Goal: Task Accomplishment & Management: Manage account settings

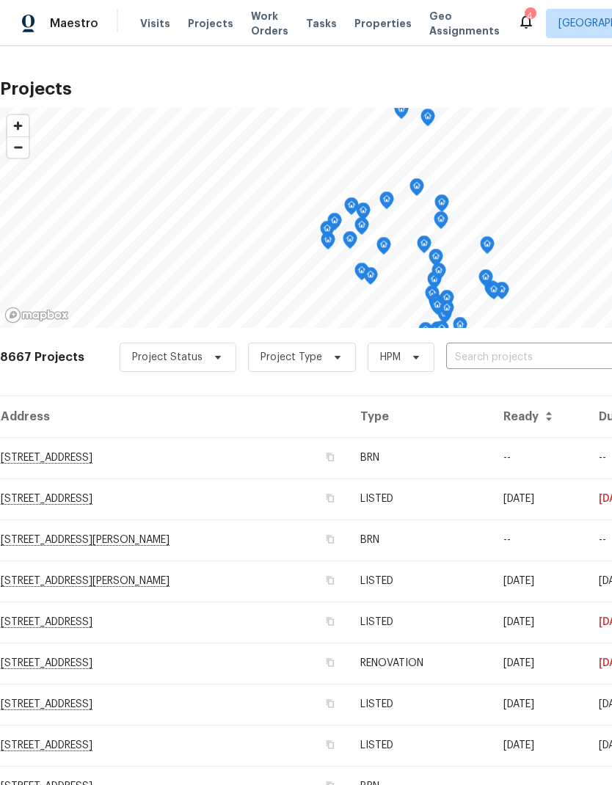
click at [525, 349] on input "text" at bounding box center [530, 357] width 168 height 23
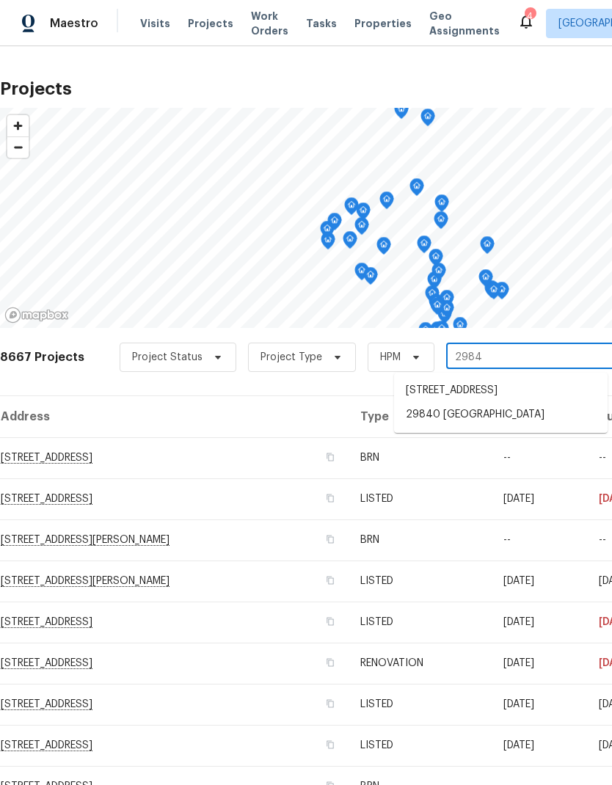
type input "29840"
click at [533, 392] on li "29840 [GEOGRAPHIC_DATA]" at bounding box center [500, 391] width 213 height 25
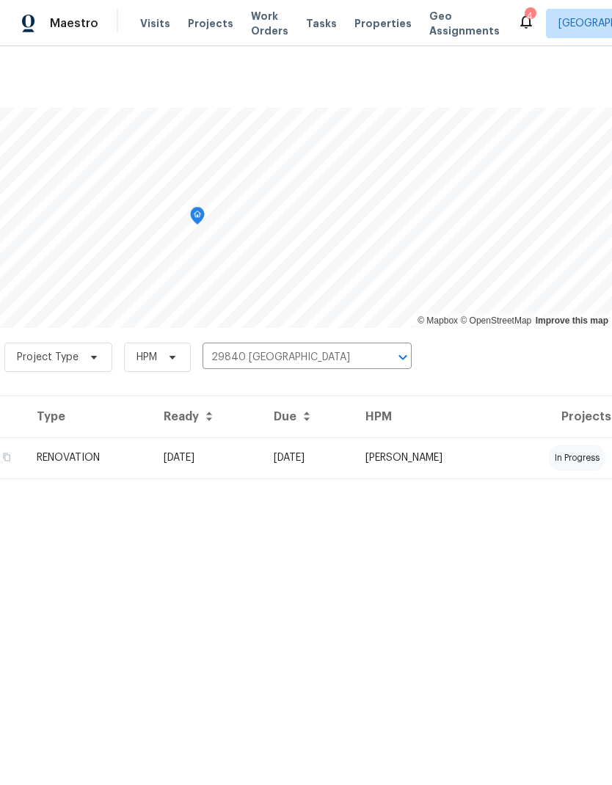
scroll to position [0, 217]
click at [502, 445] on td "[PERSON_NAME]" at bounding box center [428, 457] width 148 height 41
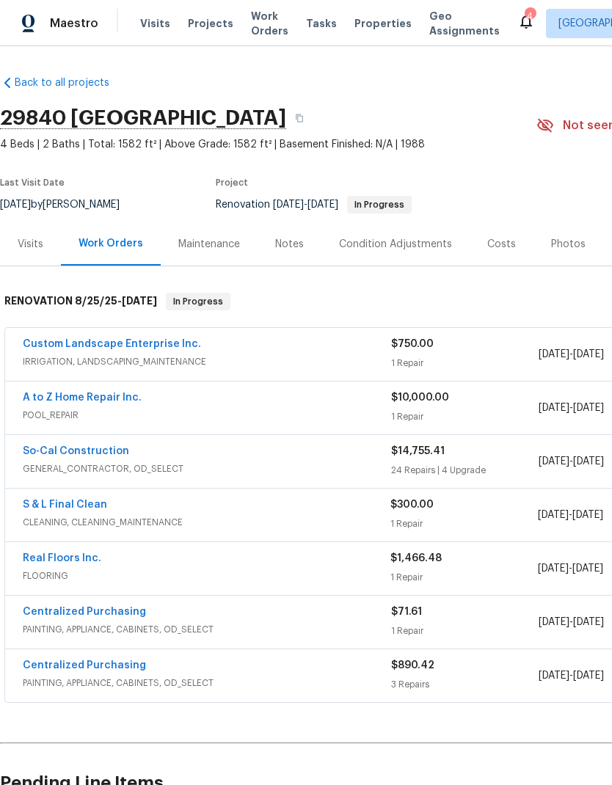
click at [70, 557] on link "Real Floors Inc." at bounding box center [62, 558] width 78 height 10
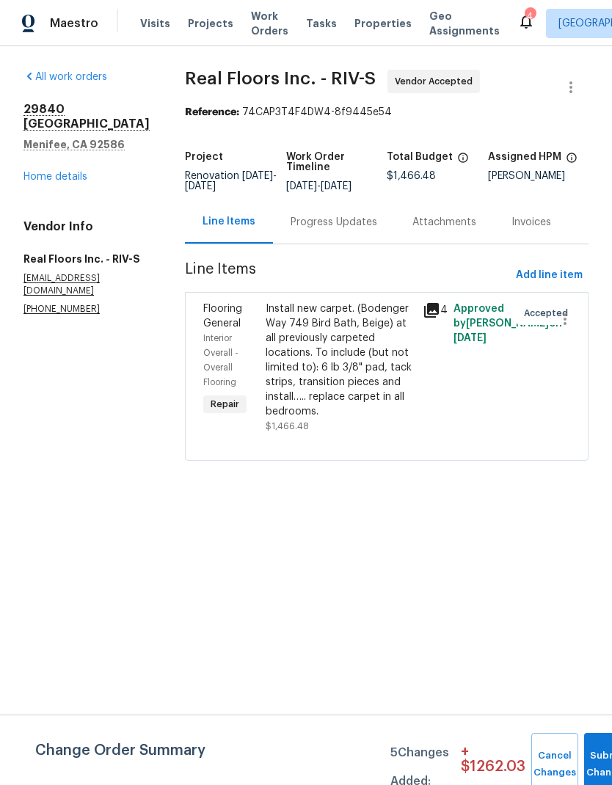
click at [342, 363] on div "Install new carpet. (Bodenger Way 749 Bird Bath, Beige) at all previously carpe…" at bounding box center [339, 360] width 147 height 117
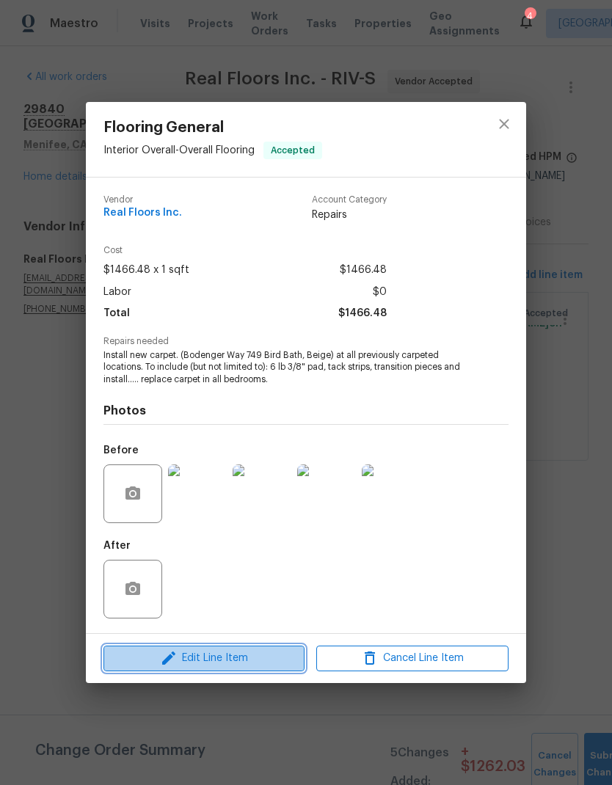
click at [197, 653] on span "Edit Line Item" at bounding box center [204, 658] width 192 height 18
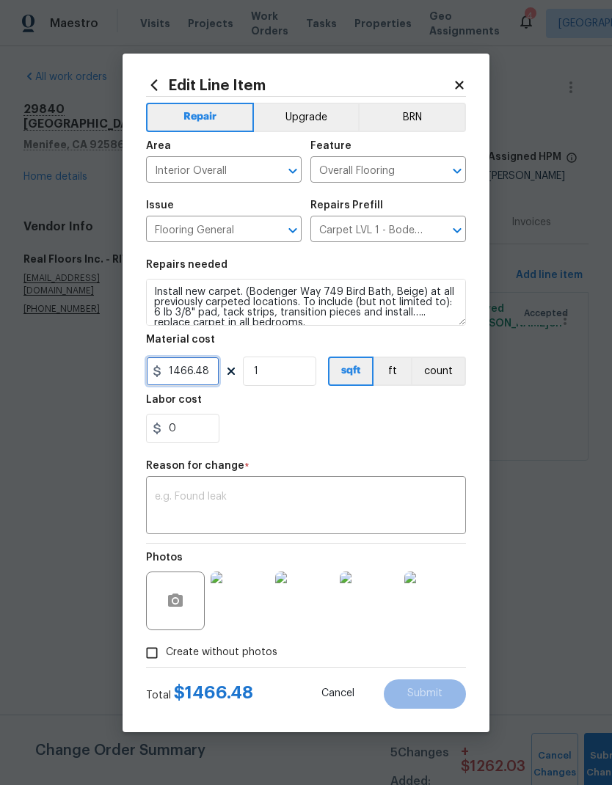
click at [207, 372] on input "1466.48" at bounding box center [182, 371] width 73 height 29
type input "1327.83"
click at [197, 497] on textarea at bounding box center [306, 507] width 302 height 31
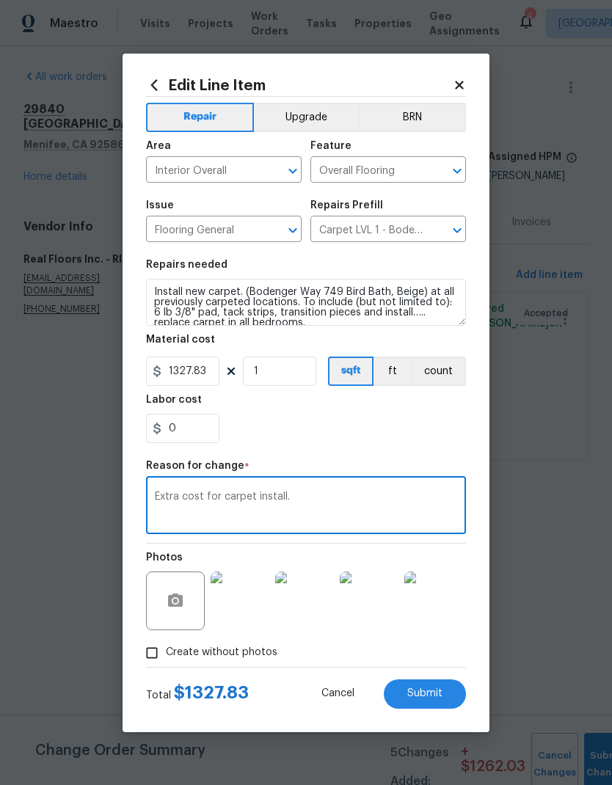
type textarea "Extra cost for carpet install."
click at [432, 690] on span "Submit" at bounding box center [424, 693] width 35 height 11
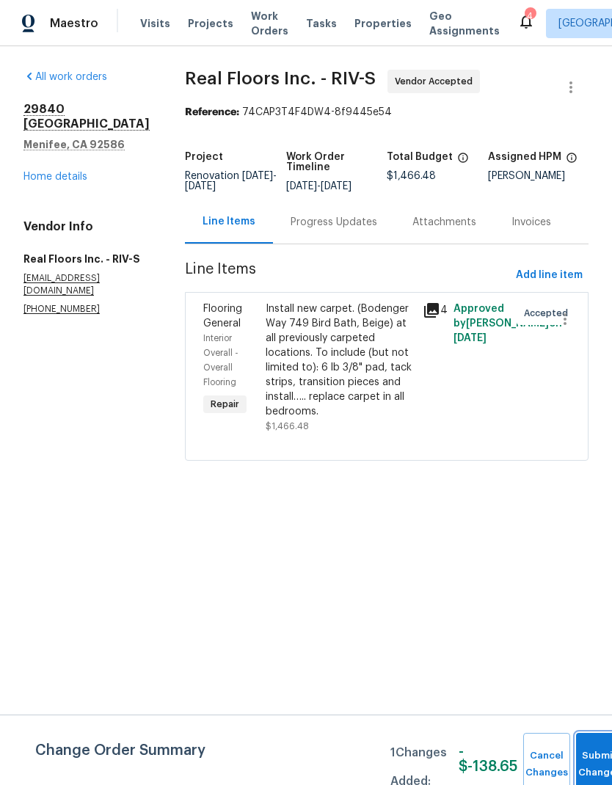
click at [593, 756] on button "Submit Changes" at bounding box center [599, 764] width 47 height 63
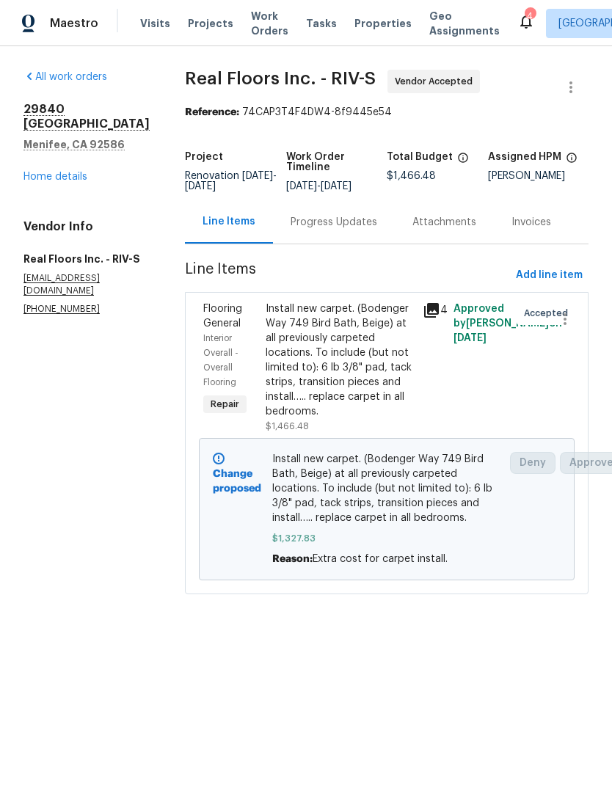
click at [41, 176] on link "Home details" at bounding box center [55, 177] width 64 height 10
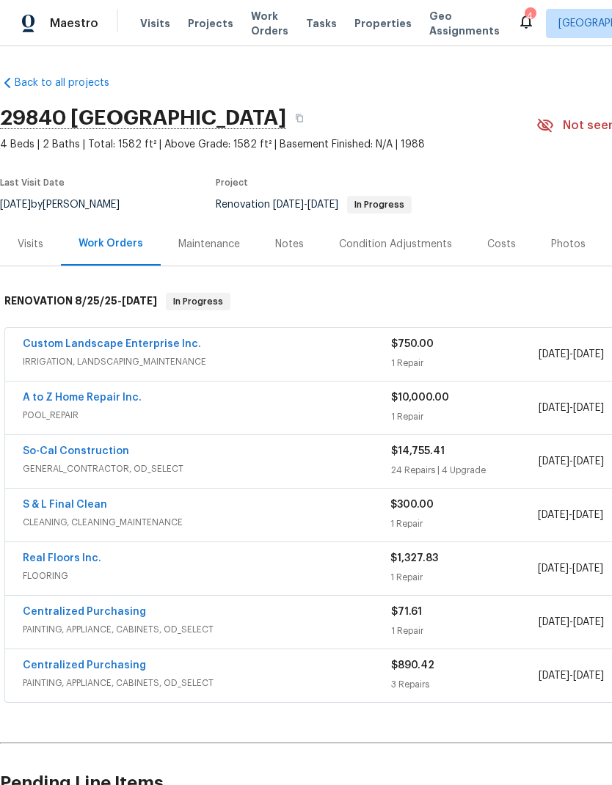
click at [81, 398] on link "A to Z Home Repair Inc." at bounding box center [82, 397] width 119 height 10
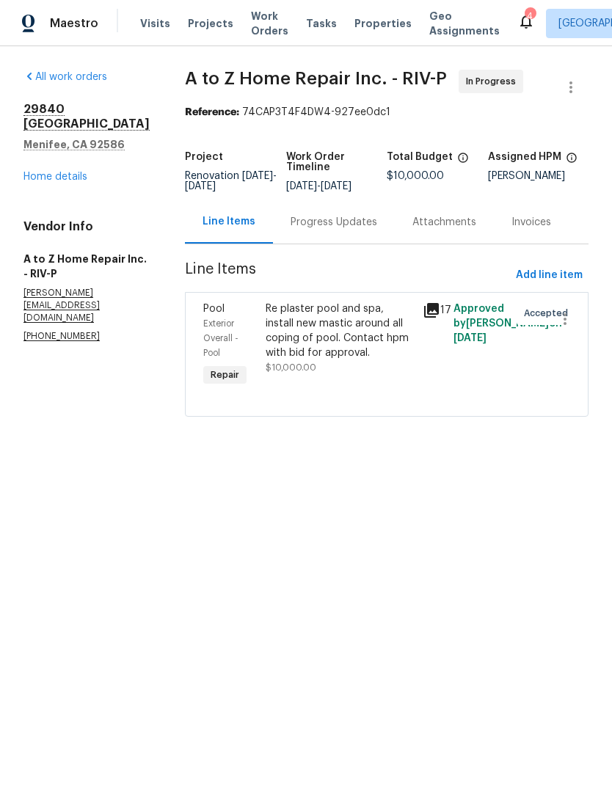
click at [293, 332] on div "Re plaster pool and spa, install new mastic around all coping of pool. Contact …" at bounding box center [339, 331] width 147 height 59
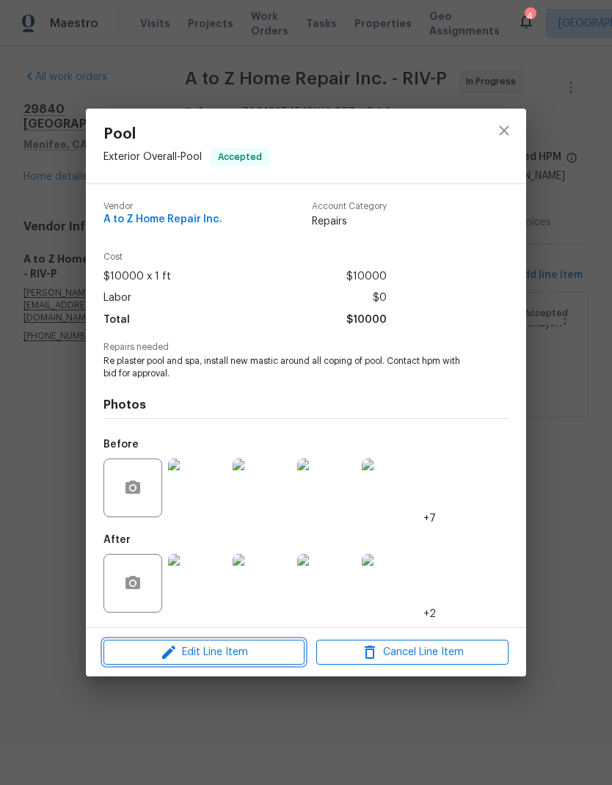
click at [214, 646] on span "Edit Line Item" at bounding box center [204, 652] width 192 height 18
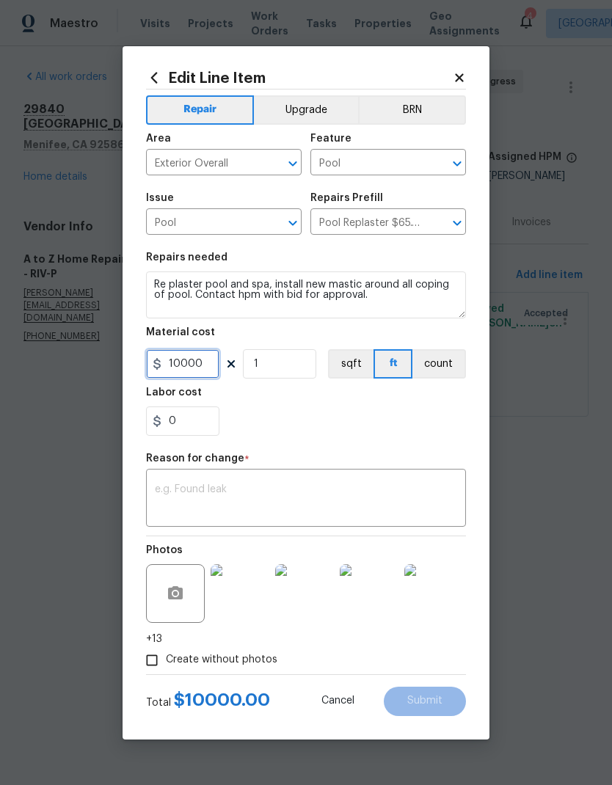
click at [197, 365] on input "10000" at bounding box center [182, 363] width 73 height 29
type input "12265"
click at [175, 474] on div "x ​" at bounding box center [306, 499] width 320 height 54
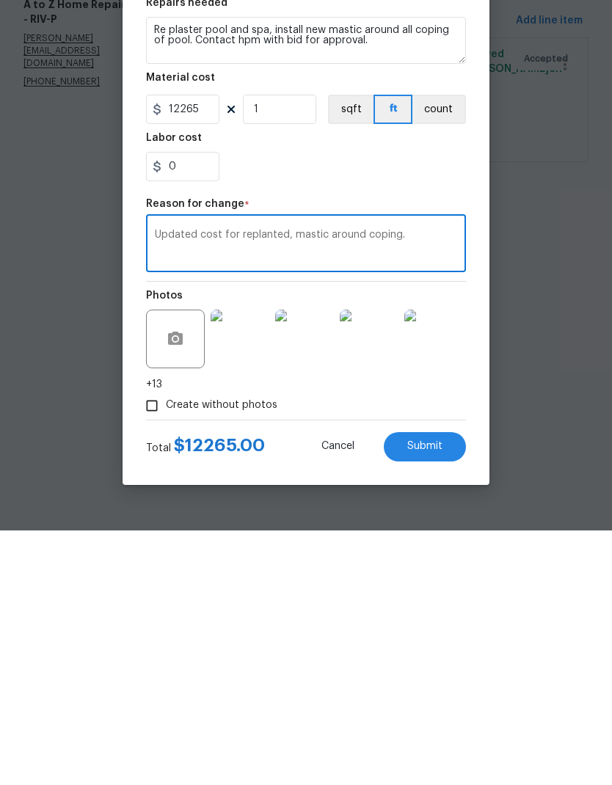
type textarea "Updated cost for replanted, mastic around coping."
click at [439, 695] on span "Submit" at bounding box center [424, 700] width 35 height 11
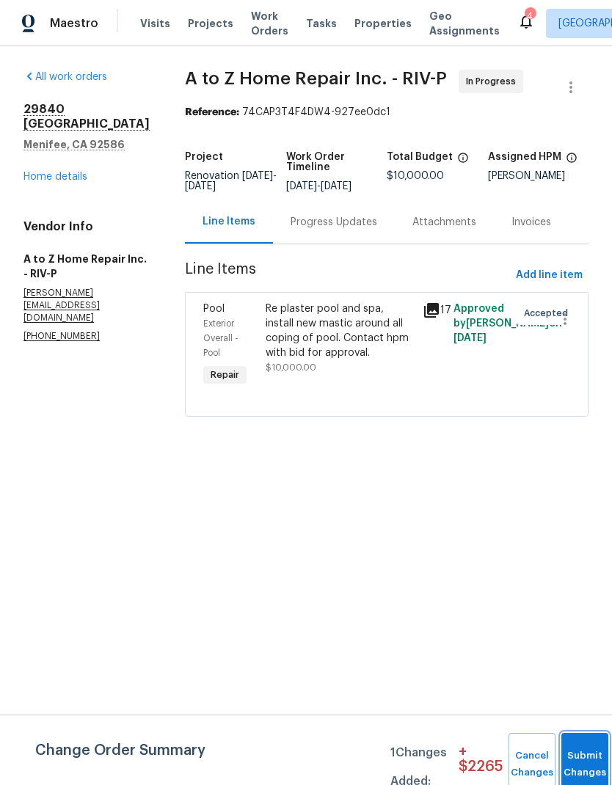
click at [587, 748] on button "Submit Changes" at bounding box center [584, 764] width 47 height 63
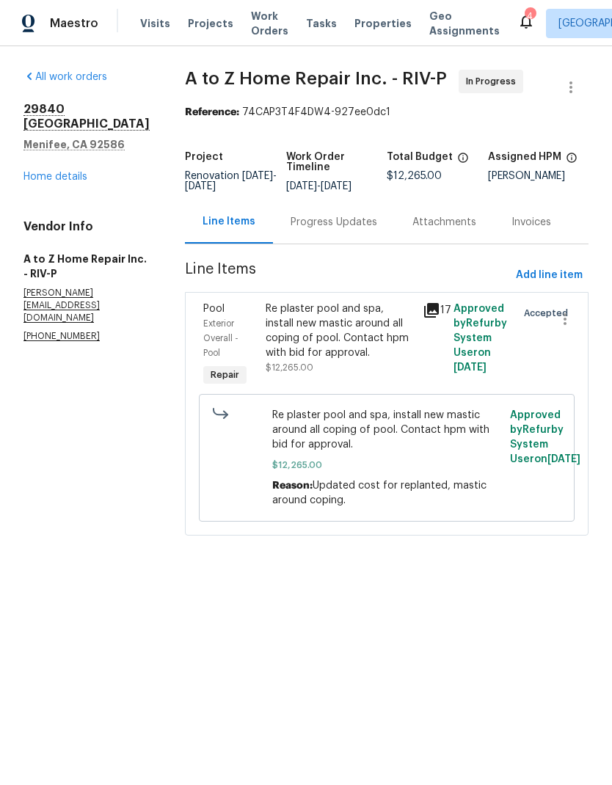
click at [50, 180] on link "Home details" at bounding box center [55, 177] width 64 height 10
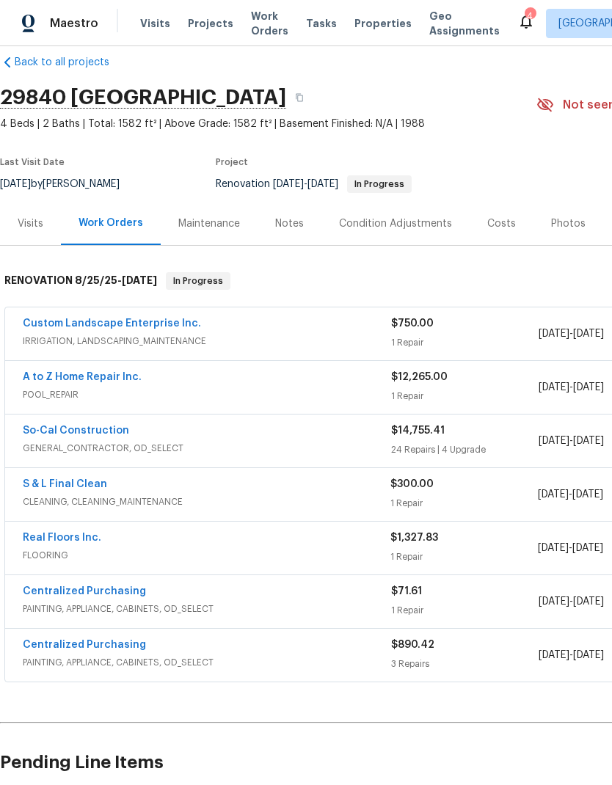
scroll to position [21, 0]
click at [194, 22] on span "Projects" at bounding box center [210, 23] width 45 height 15
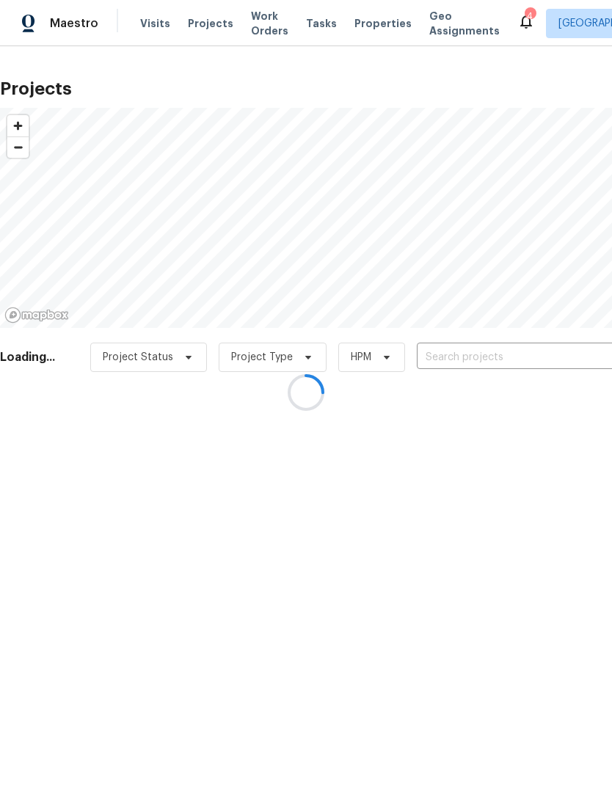
click at [530, 348] on div at bounding box center [306, 392] width 612 height 785
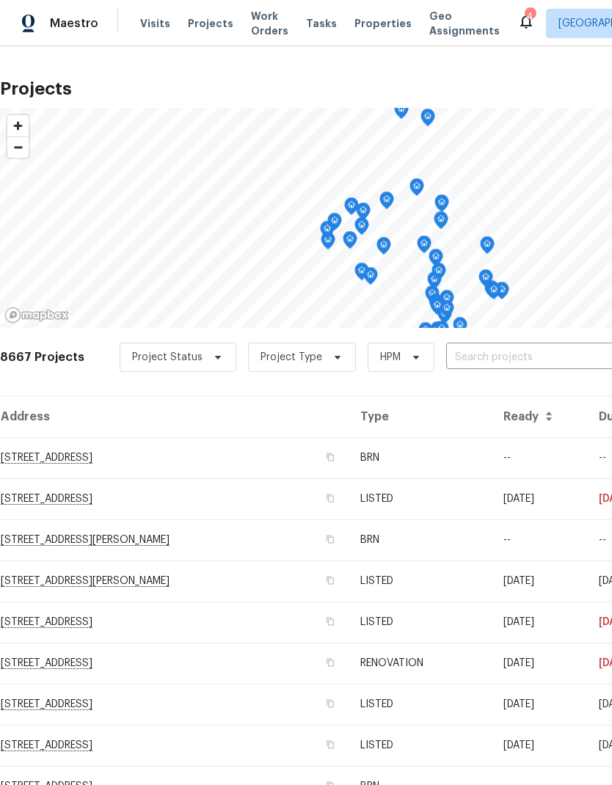
click at [537, 353] on input "text" at bounding box center [530, 357] width 168 height 23
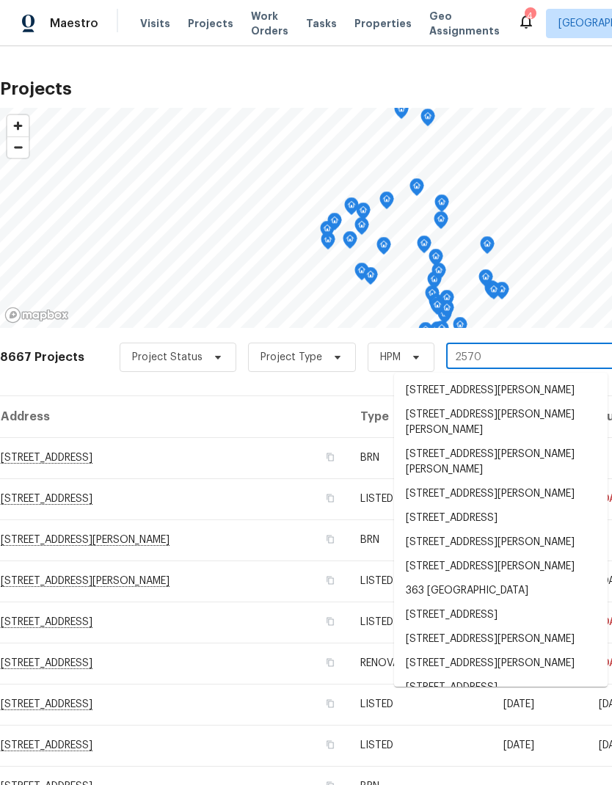
type input "25707"
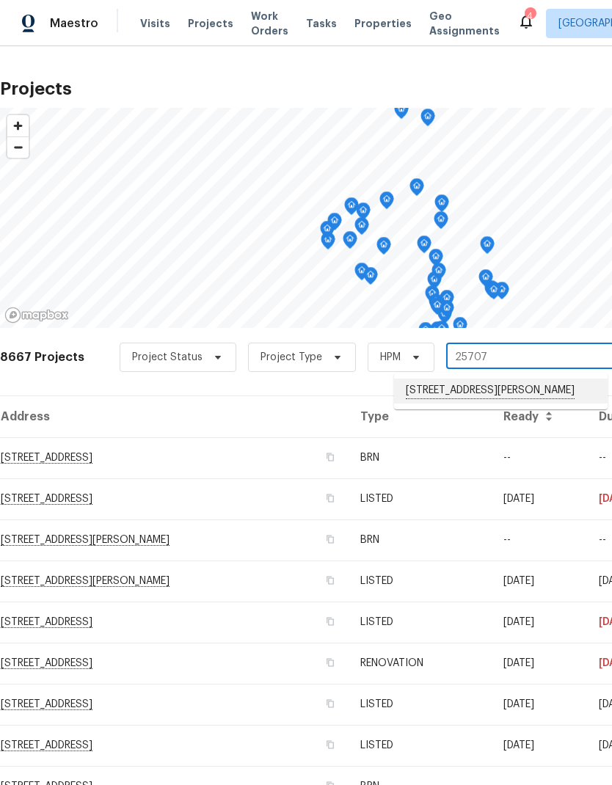
click at [527, 390] on li "[STREET_ADDRESS][PERSON_NAME]" at bounding box center [500, 391] width 213 height 25
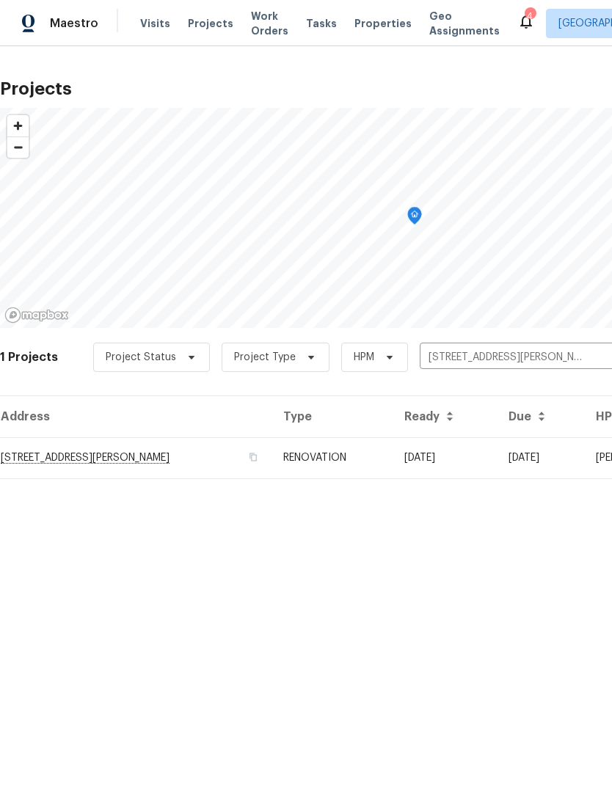
click at [533, 455] on td "[DATE]" at bounding box center [540, 457] width 87 height 41
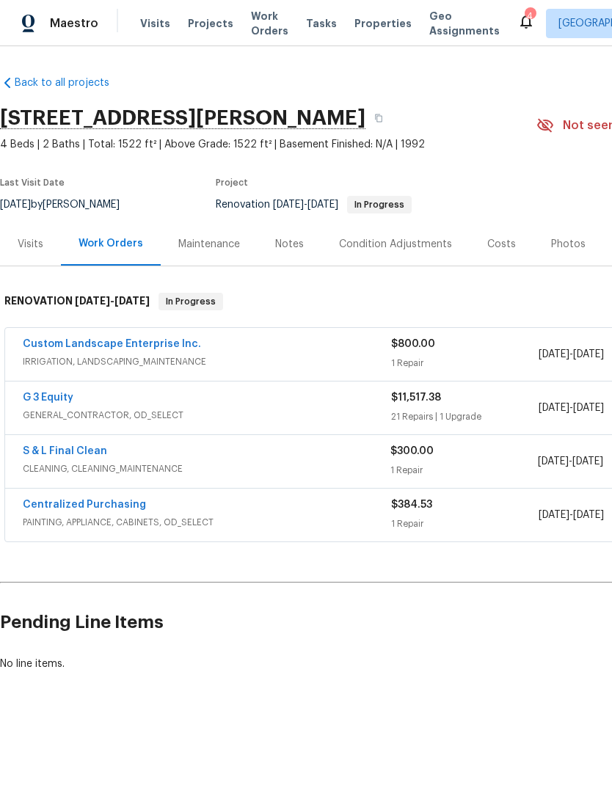
click at [75, 343] on link "Custom Landscape Enterprise Inc." at bounding box center [112, 344] width 178 height 10
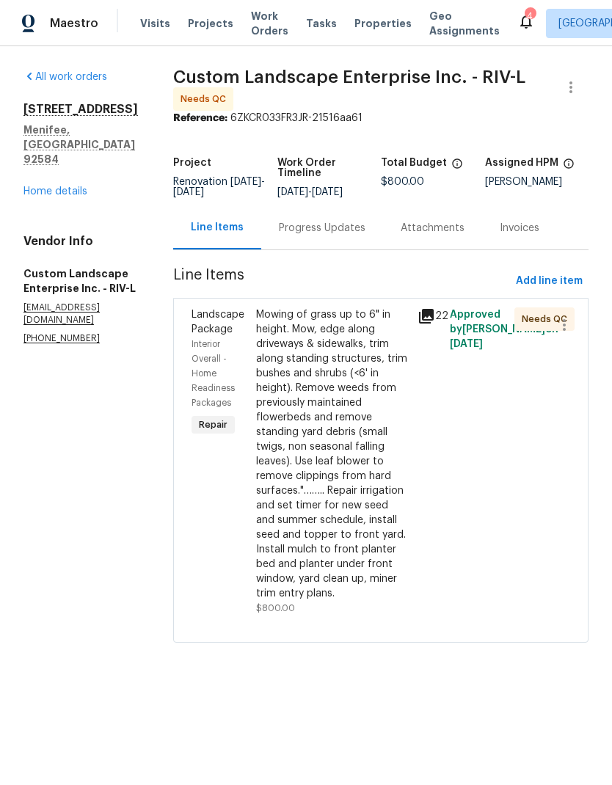
click at [326, 515] on div "Mowing of grass up to 6" in height. Mow, edge along driveways & sidewalks, trim…" at bounding box center [332, 453] width 153 height 293
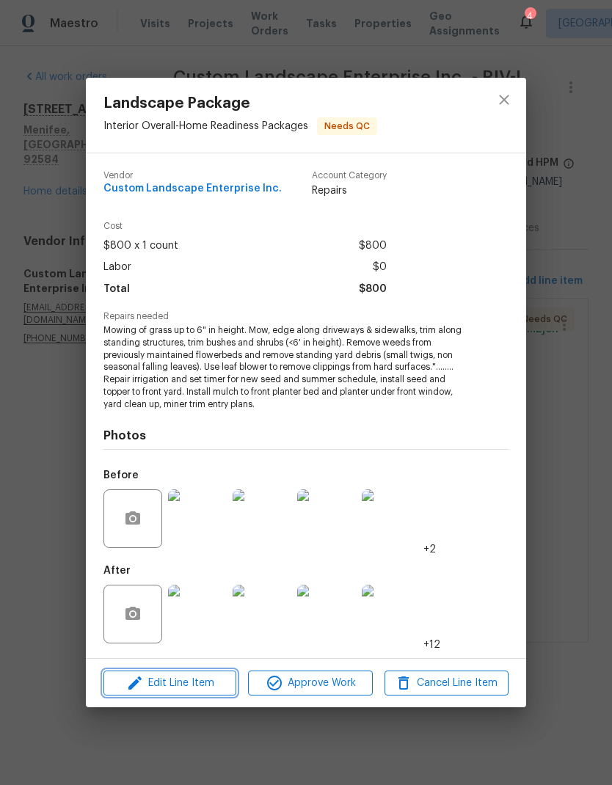
click at [164, 681] on span "Edit Line Item" at bounding box center [170, 683] width 124 height 18
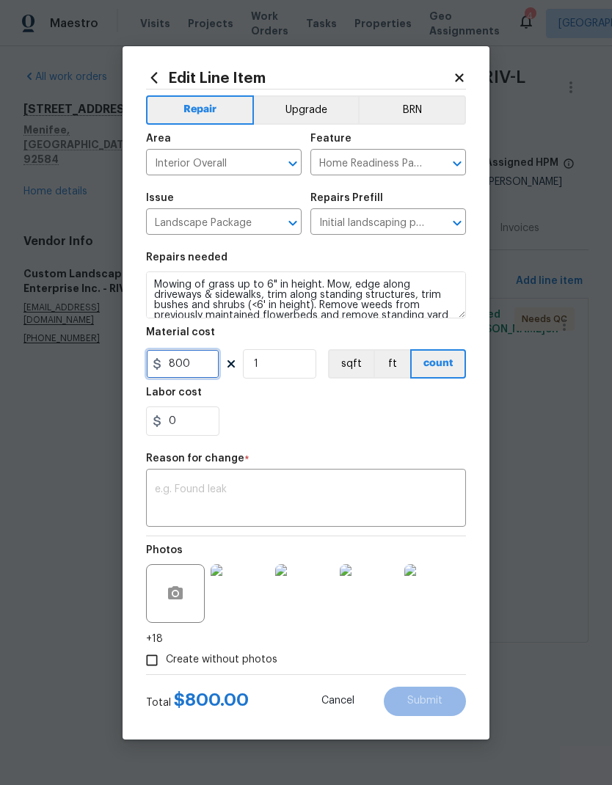
click at [200, 363] on input "800" at bounding box center [182, 363] width 73 height 29
type input "1020"
click at [181, 470] on div "Reason for change *" at bounding box center [306, 462] width 320 height 19
click at [177, 477] on div "x ​" at bounding box center [306, 499] width 320 height 54
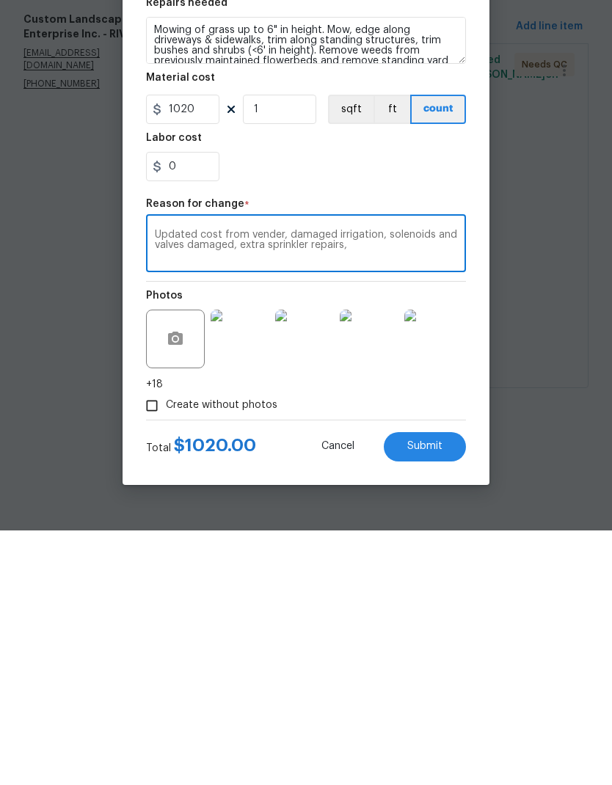
type textarea "Updated cost from vender, damaged irrigation, solenoids and valves damaged, ext…"
click at [434, 695] on span "Submit" at bounding box center [424, 700] width 35 height 11
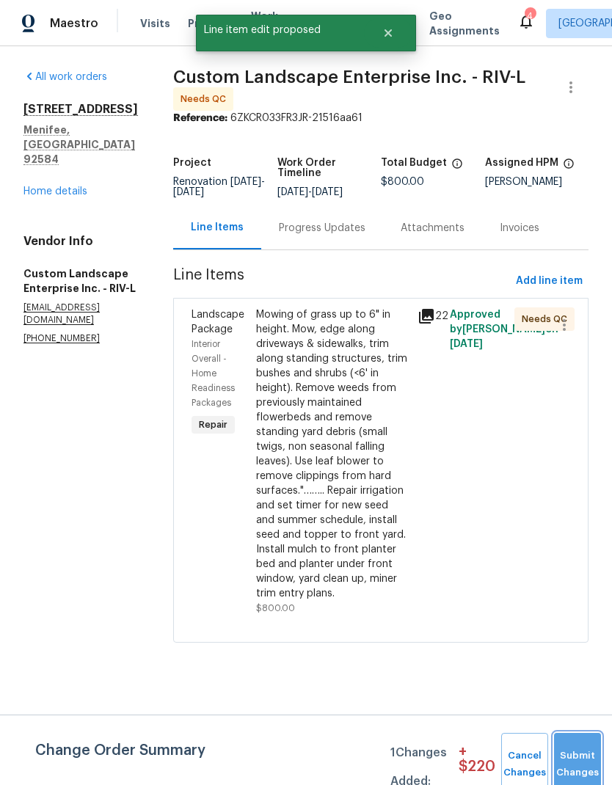
click at [582, 757] on button "Submit Changes" at bounding box center [577, 764] width 47 height 63
